Goal: Communication & Community: Participate in discussion

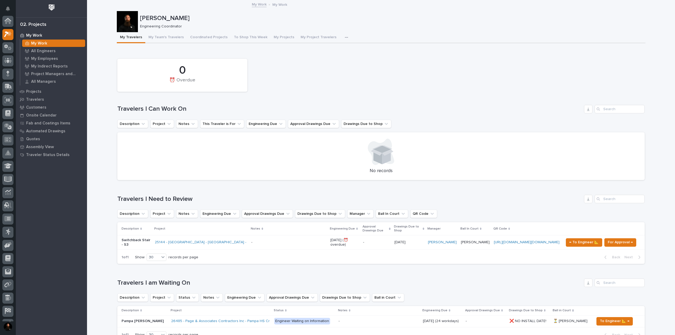
scroll to position [13, 0]
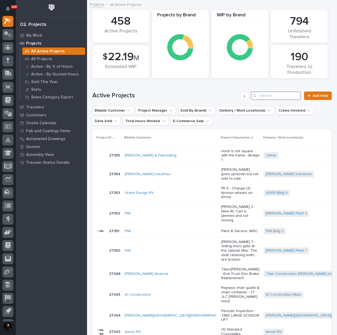
click at [268, 95] on input "Search" at bounding box center [276, 95] width 50 height 8
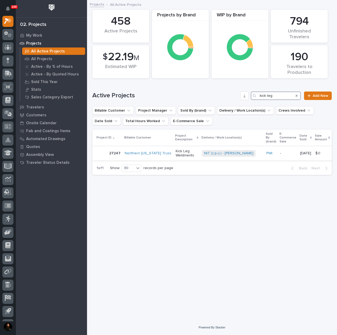
type input "kick leg"
click at [176, 152] on p "Kick Leg Weldments" at bounding box center [187, 153] width 22 height 9
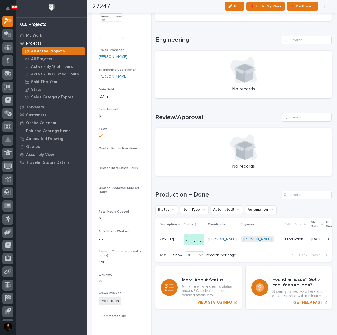
scroll to position [211, 0]
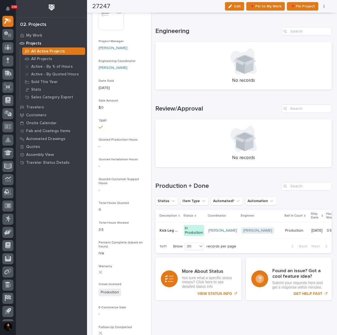
click at [171, 231] on p "Kick Leg Weldments" at bounding box center [170, 230] width 21 height 6
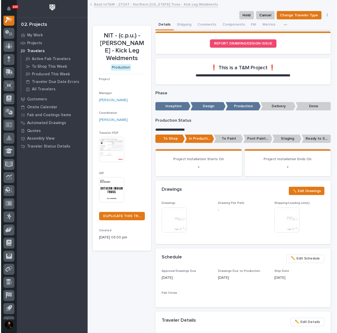
scroll to position [13, 0]
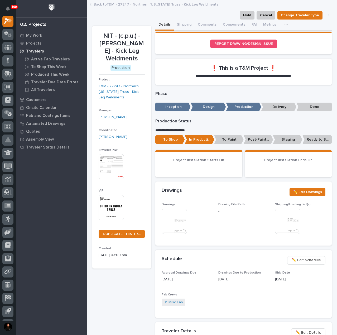
click at [277, 282] on p "10/20/2025" at bounding box center [300, 280] width 50 height 6
click at [271, 289] on div "Approval Drawings Due 09/18/2025 Drawings Due to Production 10/02/2025 Ship Dat…" at bounding box center [244, 291] width 164 height 41
click at [278, 282] on p "10/20/2025" at bounding box center [300, 280] width 50 height 6
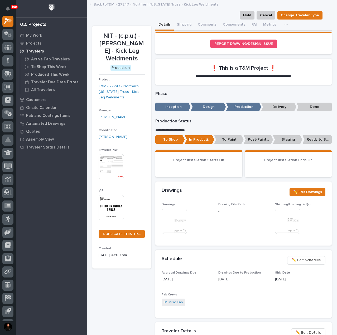
click at [296, 282] on p "10/20/2025" at bounding box center [300, 280] width 50 height 6
click at [284, 282] on p "10/20/2025" at bounding box center [300, 280] width 50 height 6
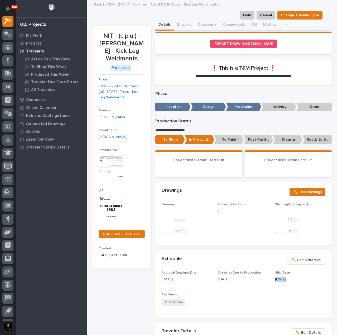
click at [289, 282] on p "10/20/2025" at bounding box center [300, 280] width 50 height 6
click at [206, 25] on button "Comments" at bounding box center [207, 25] width 25 height 11
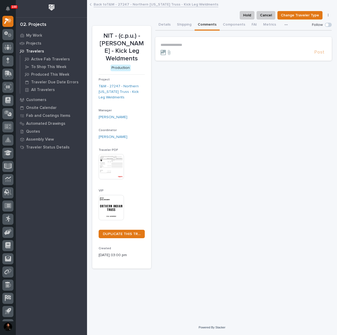
click at [189, 48] on form "**********" at bounding box center [244, 49] width 166 height 13
click at [188, 45] on p "**********" at bounding box center [244, 45] width 166 height 4
click at [192, 45] on p "**********" at bounding box center [244, 45] width 166 height 4
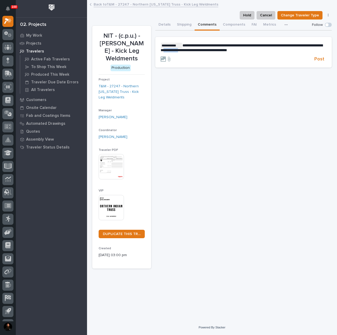
drag, startPoint x: 207, startPoint y: 50, endPoint x: 189, endPoint y: 54, distance: 18.6
click at [189, 54] on form "**********" at bounding box center [244, 53] width 166 height 20
click at [163, 26] on button "Details" at bounding box center [164, 25] width 18 height 11
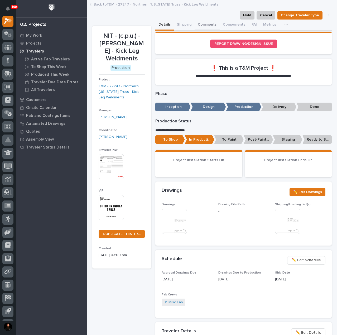
click at [209, 24] on button "Comments" at bounding box center [207, 25] width 25 height 11
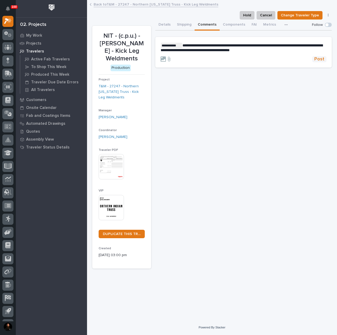
click at [315, 59] on button "Post" at bounding box center [319, 59] width 14 height 6
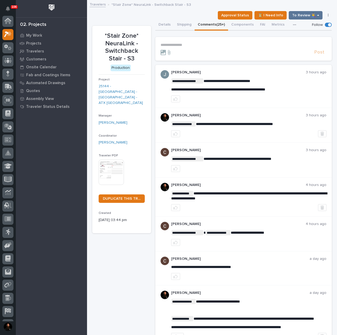
scroll to position [13, 0]
